Goal: Information Seeking & Learning: Learn about a topic

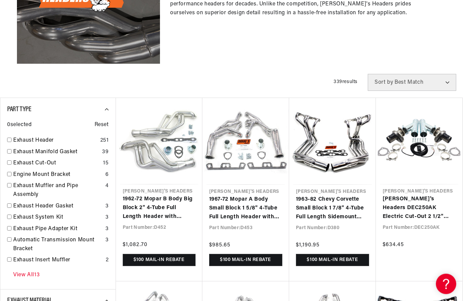
click at [29, 271] on link "View All 13" at bounding box center [26, 275] width 26 height 9
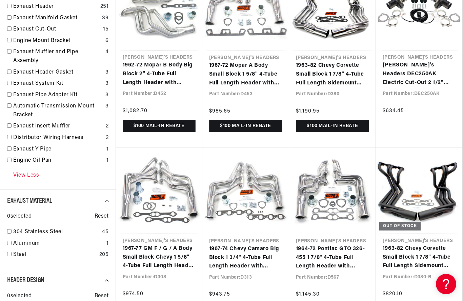
scroll to position [0, 805]
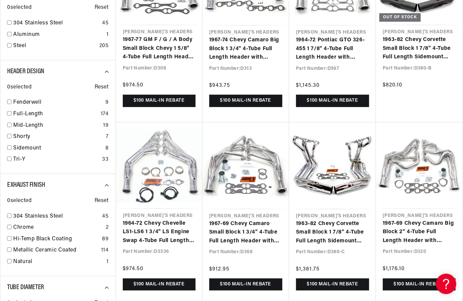
scroll to position [506, 0]
click at [10, 146] on input "checkbox" at bounding box center [9, 148] width 4 height 4
checkbox input "true"
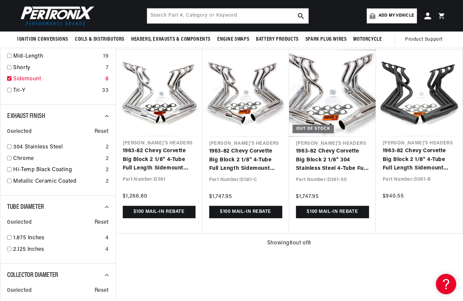
scroll to position [395, 0]
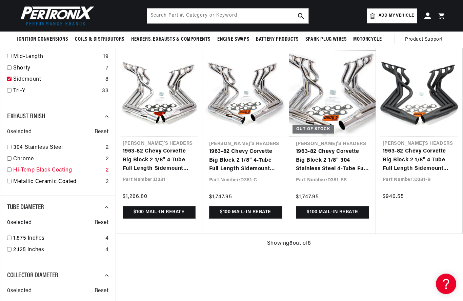
click at [10, 168] on input "checkbox" at bounding box center [9, 170] width 4 height 4
checkbox input "true"
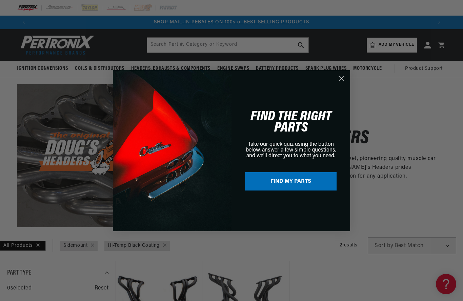
click at [343, 79] on circle "Close dialog" at bounding box center [341, 78] width 11 height 11
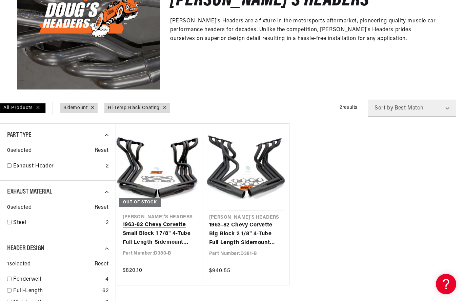
click at [175, 231] on link "1963-82 Chevy Corvette Small Block 1 7/8" 4-Tube Full Length Sidemount Header w…" at bounding box center [159, 234] width 73 height 26
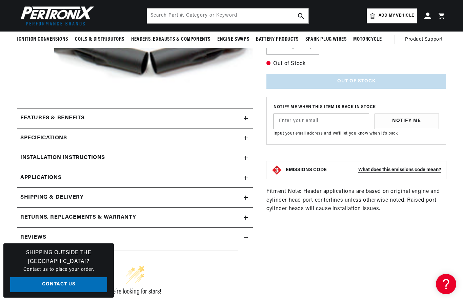
scroll to position [209, 0]
click at [247, 139] on icon at bounding box center [246, 138] width 4 height 4
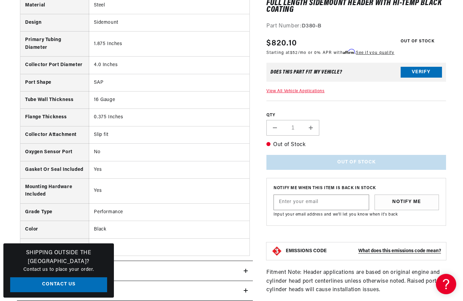
scroll to position [0, 0]
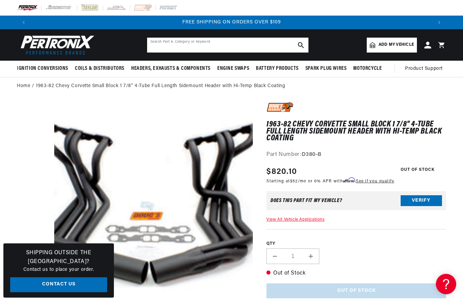
click at [154, 44] on input "text" at bounding box center [227, 45] width 161 height 15
type input "Sidepipe"
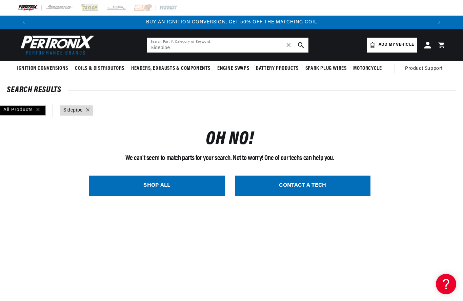
click at [183, 51] on input "Sidepipe" at bounding box center [227, 45] width 161 height 15
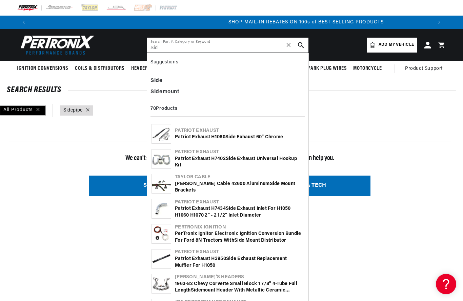
scroll to position [0, 402]
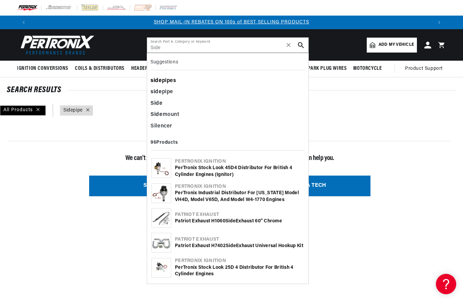
click at [177, 82] on div "side pipes" at bounding box center [228, 81] width 155 height 12
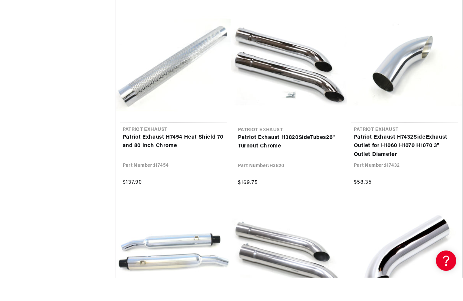
scroll to position [1050, 0]
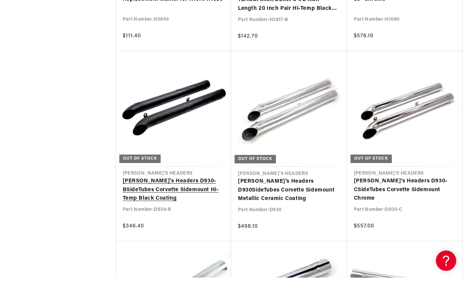
click at [147, 200] on link "Doug's Headers D930-B Side Tubes Corvette Sidemount Hi-Temp Black Coating" at bounding box center [174, 213] width 102 height 26
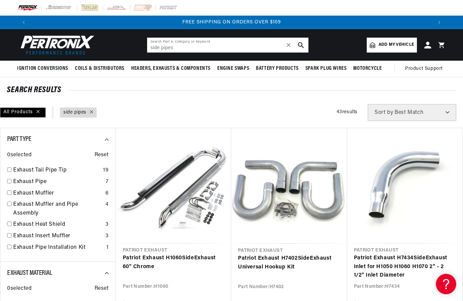
click at [191, 52] on input "side pipes" at bounding box center [227, 45] width 161 height 15
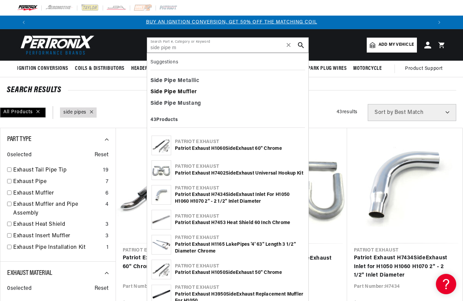
click at [193, 93] on div "Side Pipe M uffler" at bounding box center [228, 93] width 155 height 12
type input "Side Pipe Muffler"
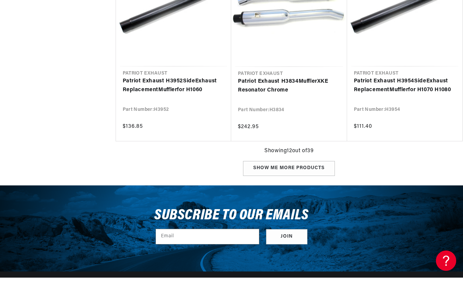
scroll to position [725, 0]
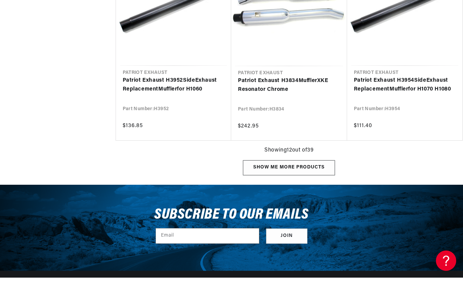
click at [326, 184] on div "Show me more products" at bounding box center [289, 191] width 92 height 15
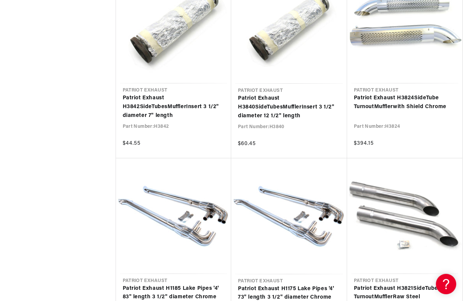
scroll to position [985, 0]
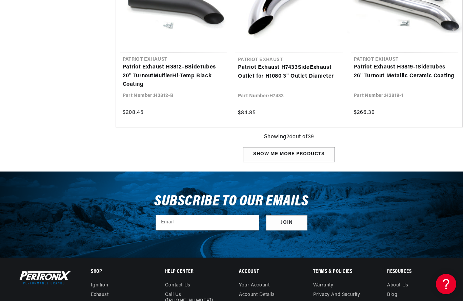
click at [313, 153] on div "Show me more products" at bounding box center [289, 154] width 92 height 15
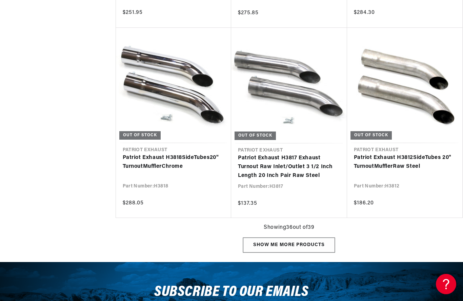
click at [325, 243] on div "Show me more products" at bounding box center [289, 245] width 92 height 15
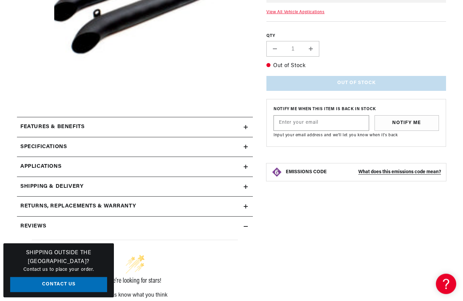
scroll to position [201, 0]
click at [34, 145] on h2 "Specifications" at bounding box center [43, 147] width 46 height 9
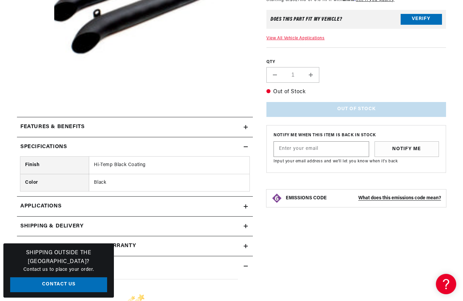
scroll to position [0, 805]
click at [26, 126] on h2 "Features & Benefits" at bounding box center [52, 127] width 64 height 9
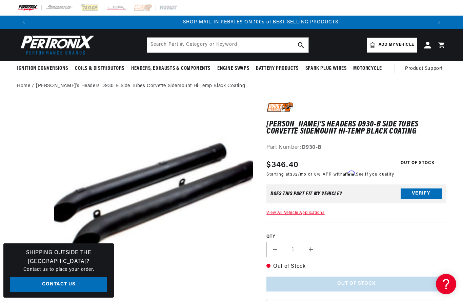
scroll to position [0, 402]
